Goal: Task Accomplishment & Management: Use online tool/utility

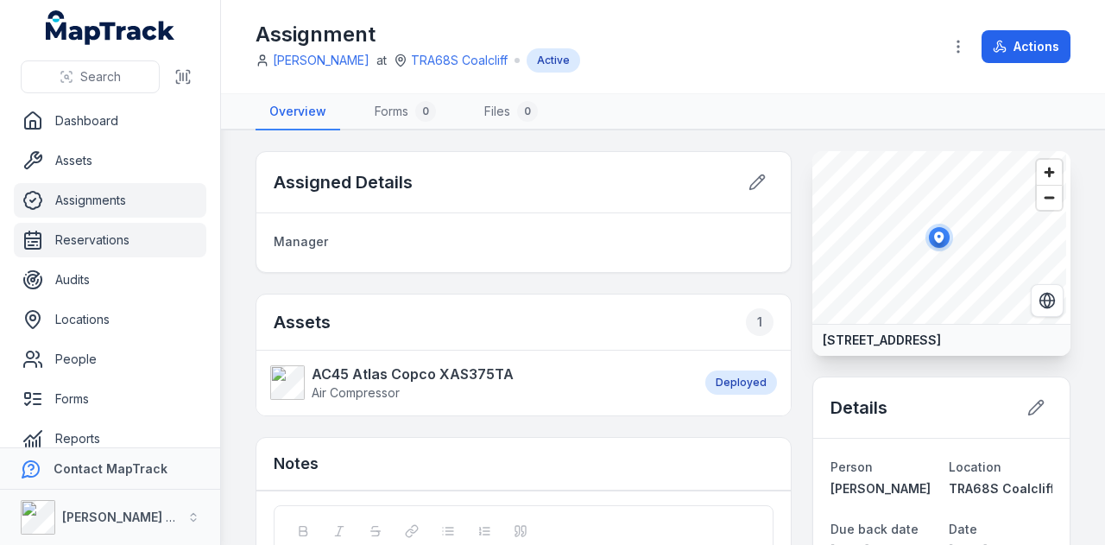
click at [121, 231] on link "Reservations" at bounding box center [110, 240] width 193 height 35
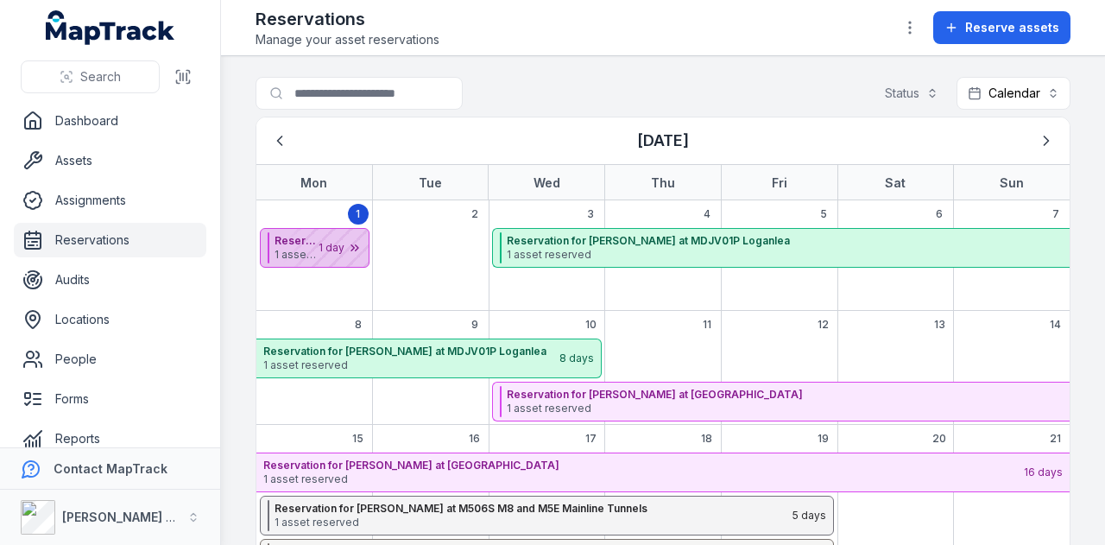
click at [297, 249] on div "September 2025" at bounding box center [325, 248] width 86 height 38
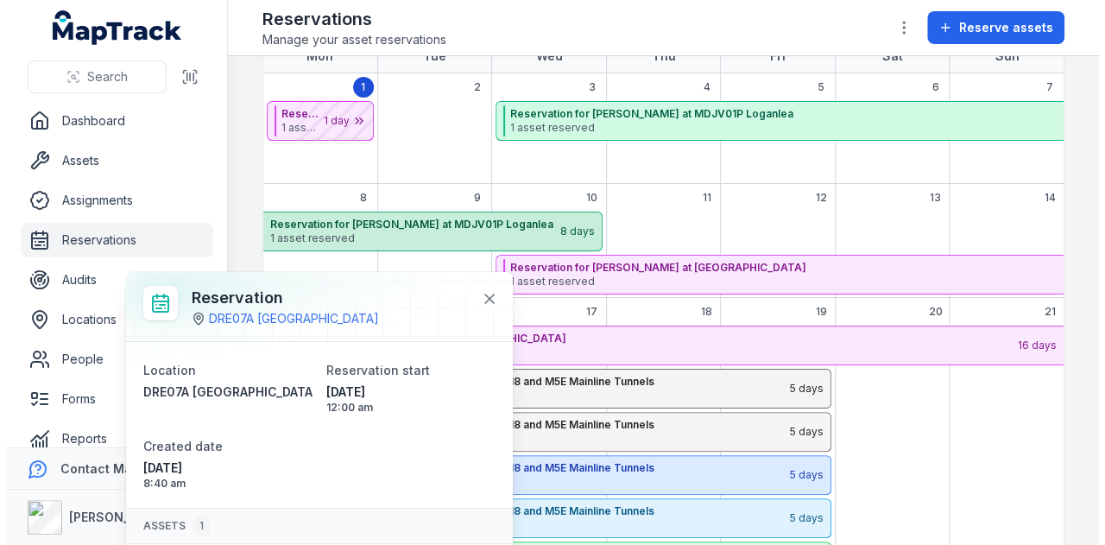
scroll to position [345, 0]
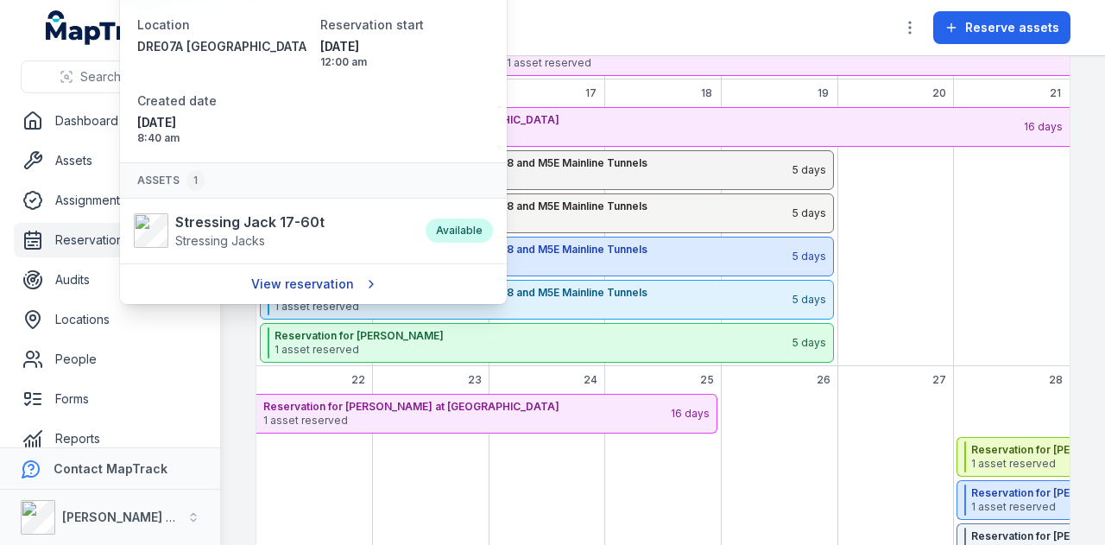
click at [319, 287] on link "View reservation" at bounding box center [313, 284] width 146 height 33
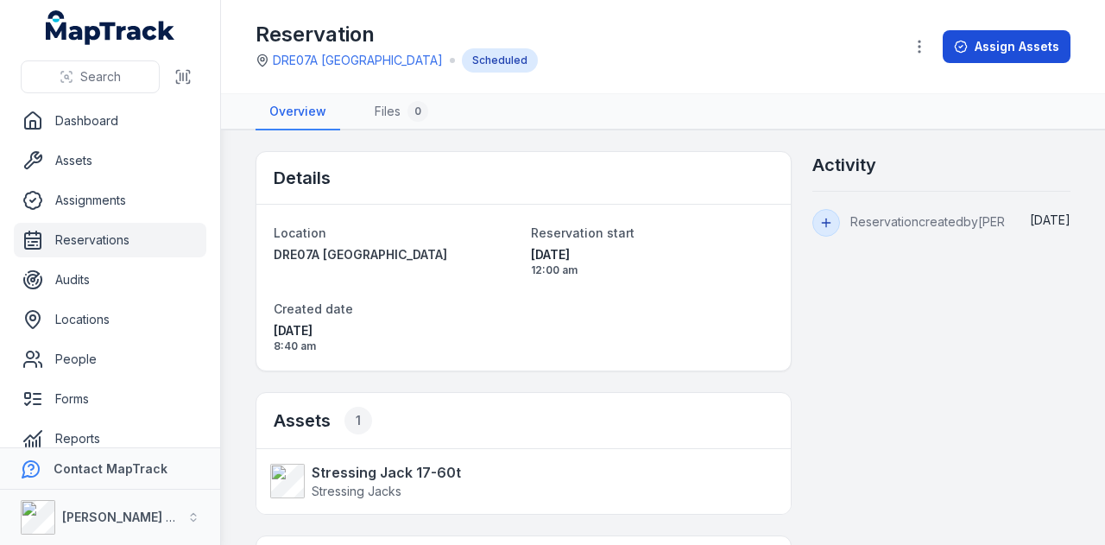
click at [998, 47] on button "Assign Assets" at bounding box center [1007, 46] width 128 height 33
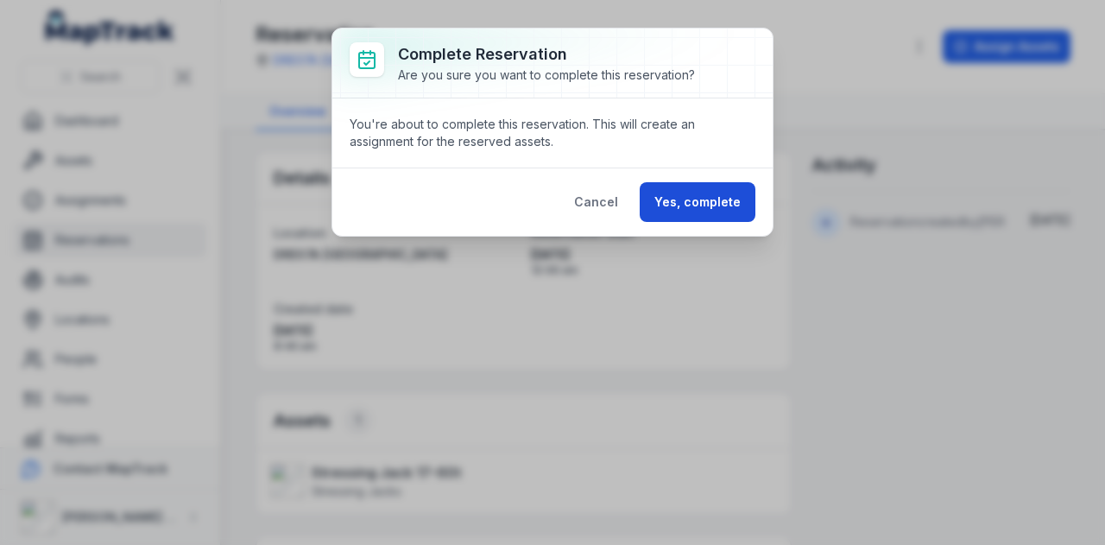
click at [713, 199] on button "Yes, complete" at bounding box center [698, 202] width 116 height 40
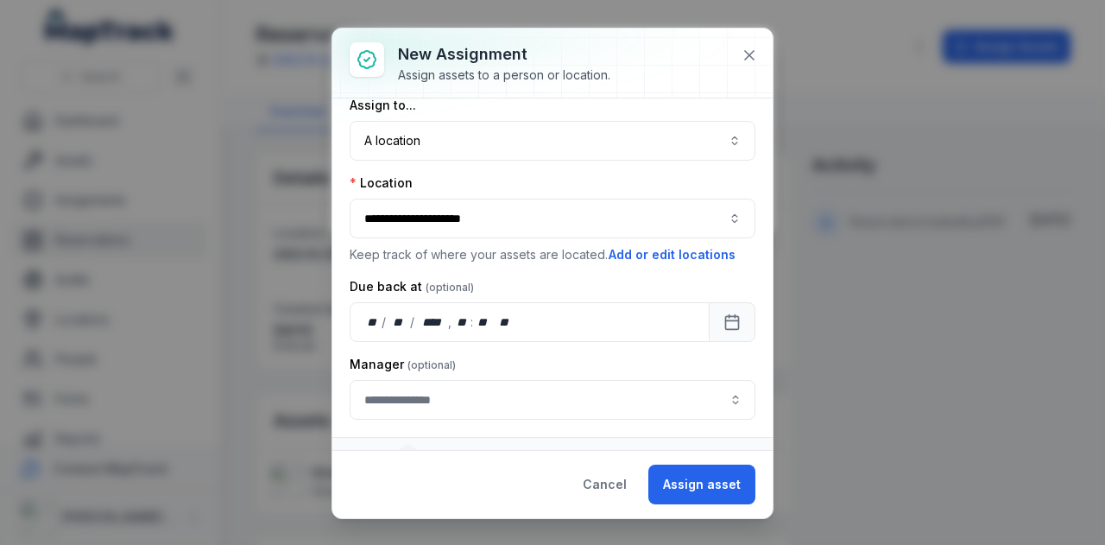
scroll to position [36, 0]
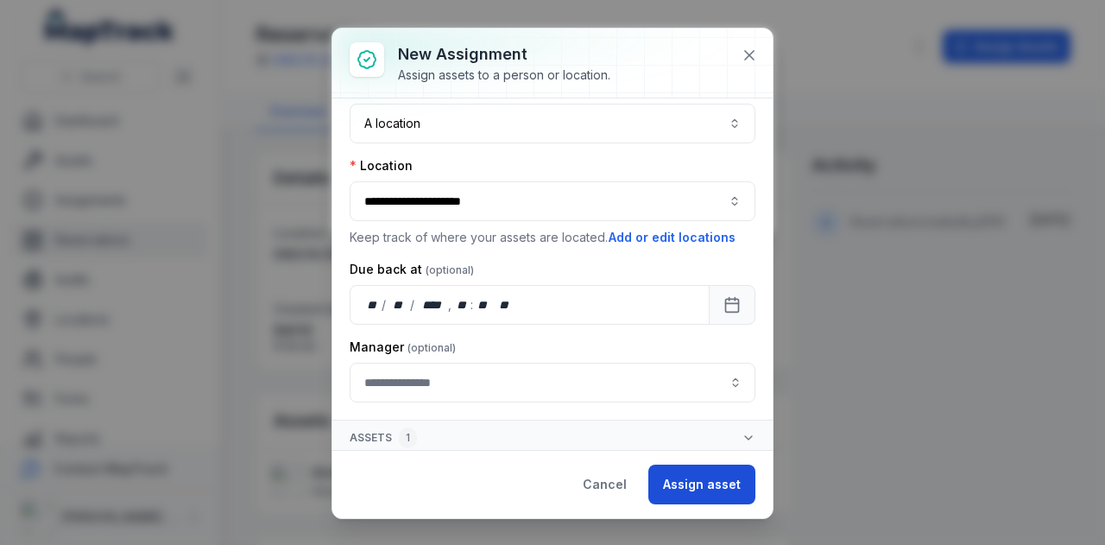
click at [697, 477] on button "Assign asset" at bounding box center [701, 484] width 107 height 40
